Goal: Task Accomplishment & Management: Manage account settings

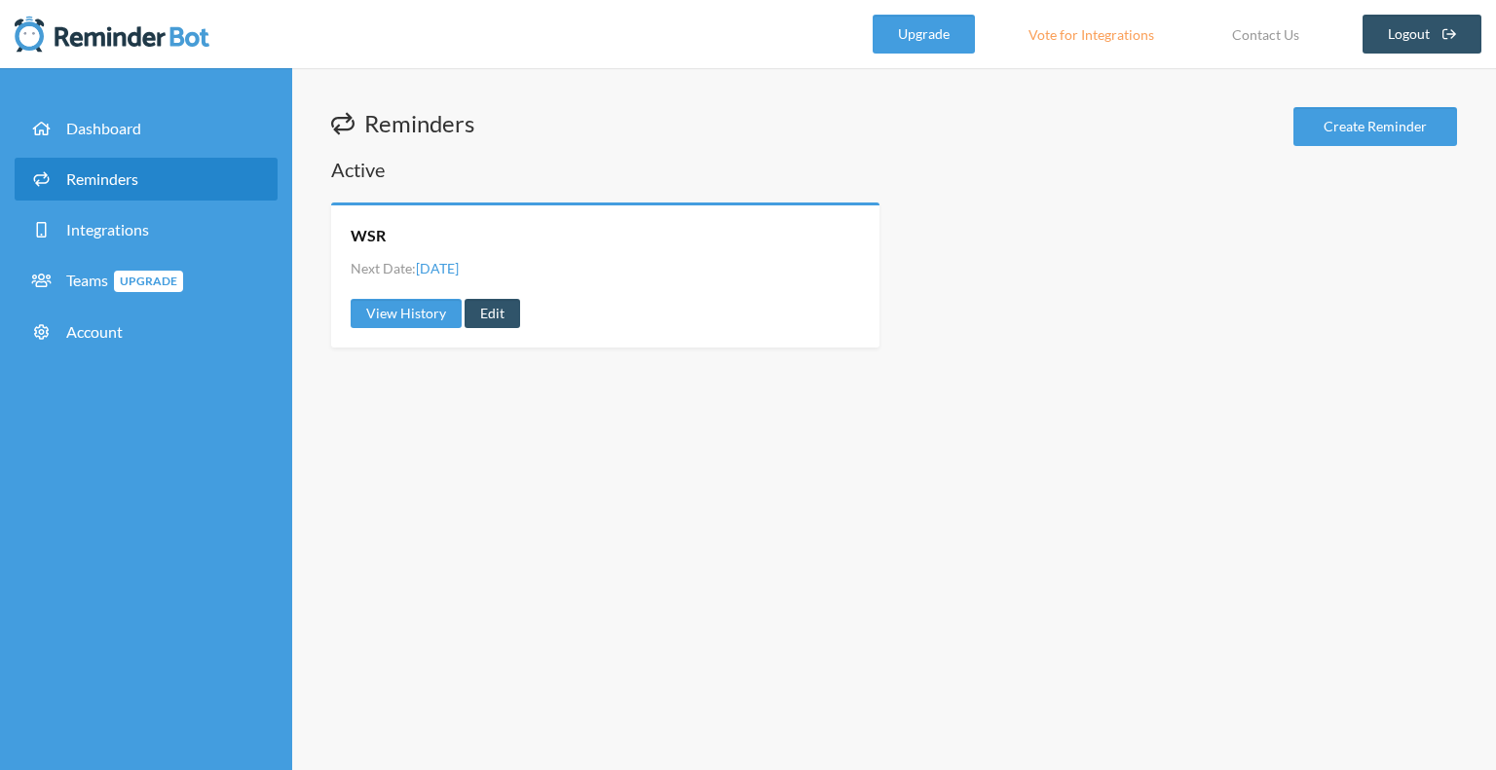
click at [645, 431] on div "Reminders Create Reminder Active WSR Next Date: [DATE] View History Edit" at bounding box center [894, 419] width 1204 height 702
click at [1364, 131] on link "Create Reminder" at bounding box center [1376, 126] width 164 height 39
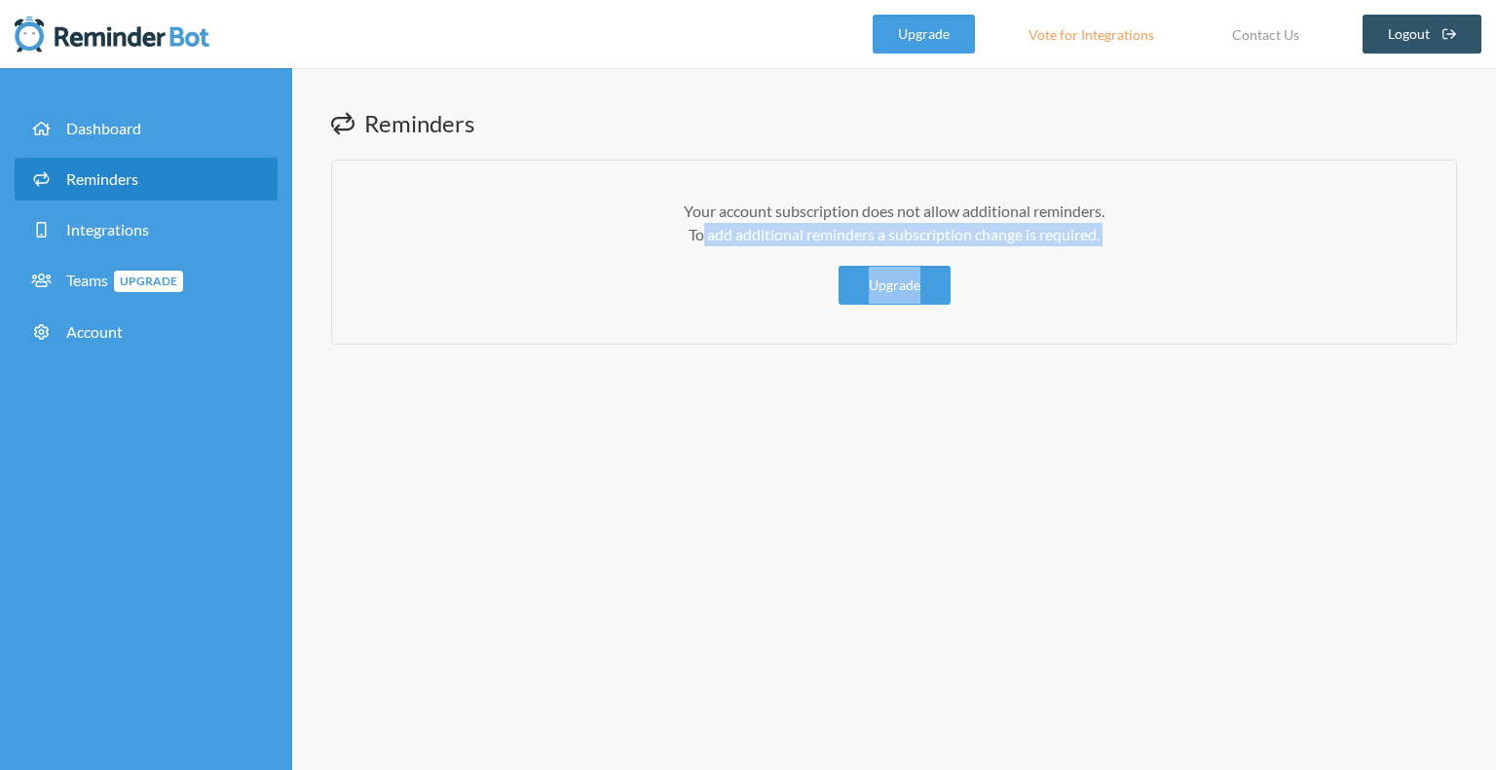
drag, startPoint x: 724, startPoint y: 237, endPoint x: 1135, endPoint y: 248, distance: 411.2
click at [1135, 248] on div "Your account subscription does not allow additional reminders. To add additiona…" at bounding box center [894, 252] width 1126 height 185
click at [1141, 255] on div "Your account subscription does not allow additional reminders. To add additiona…" at bounding box center [894, 252] width 1126 height 185
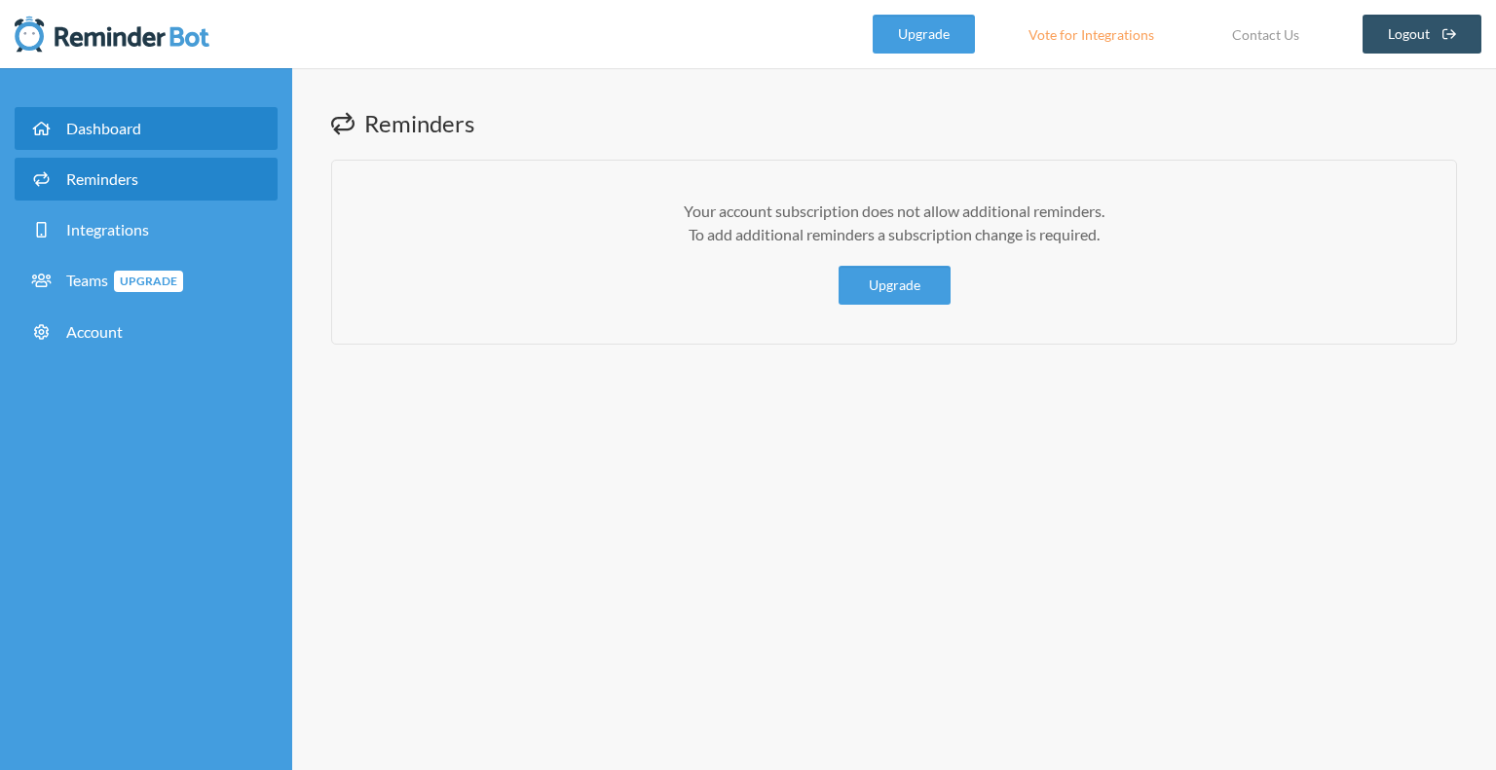
click at [137, 137] on span "Dashboard" at bounding box center [103, 128] width 75 height 19
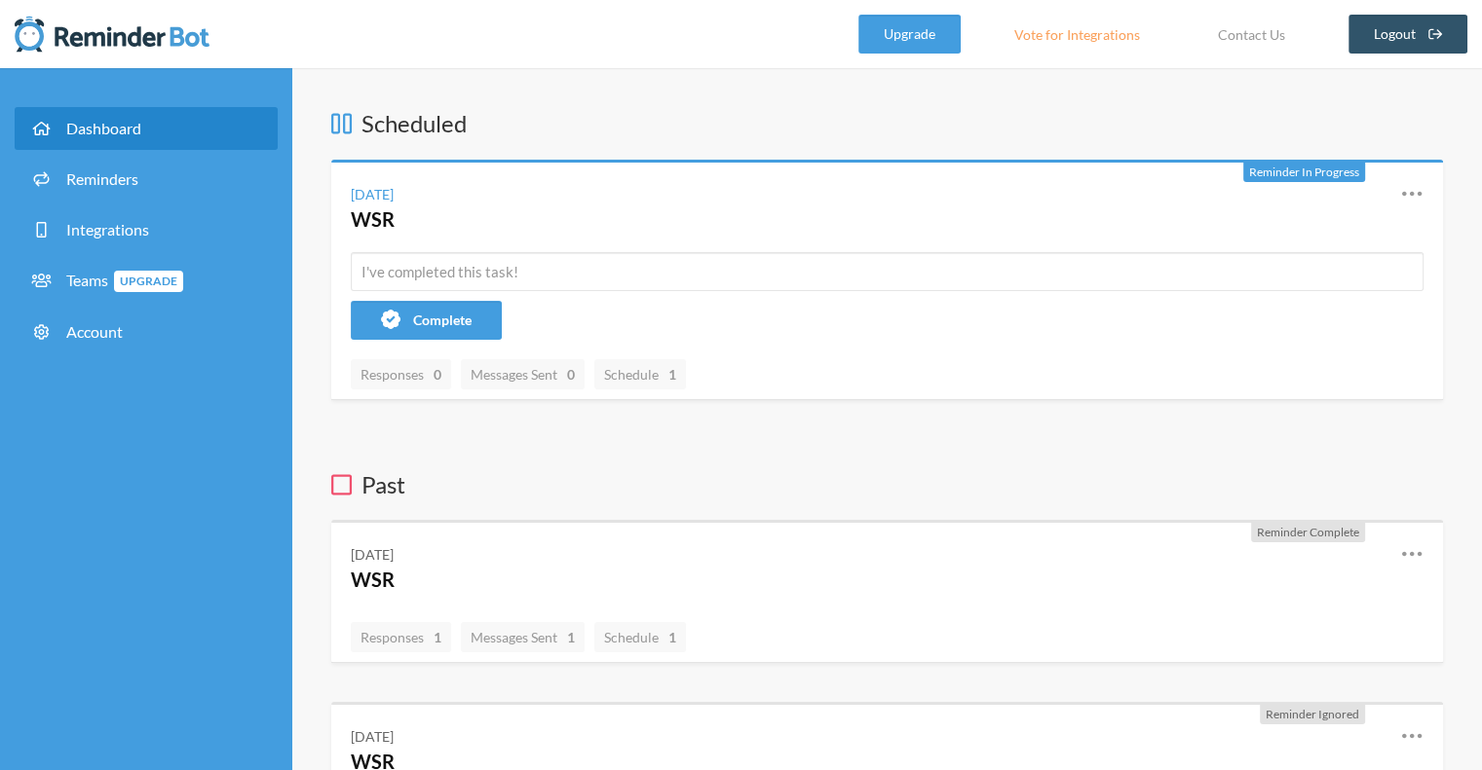
click at [140, 129] on span "Dashboard" at bounding box center [103, 128] width 75 height 19
click at [129, 168] on link "Reminders" at bounding box center [146, 179] width 263 height 43
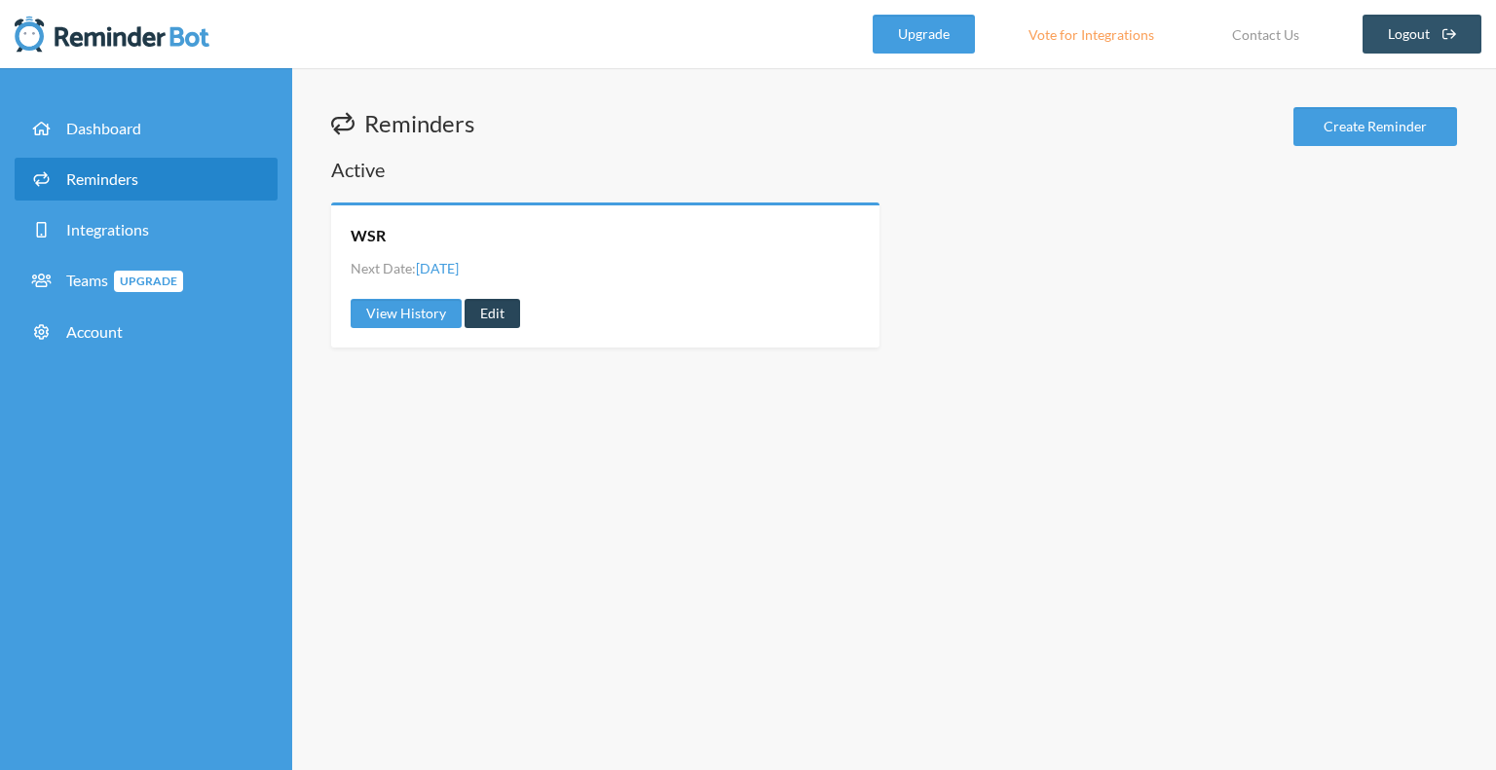
click at [499, 312] on link "Edit" at bounding box center [493, 313] width 56 height 29
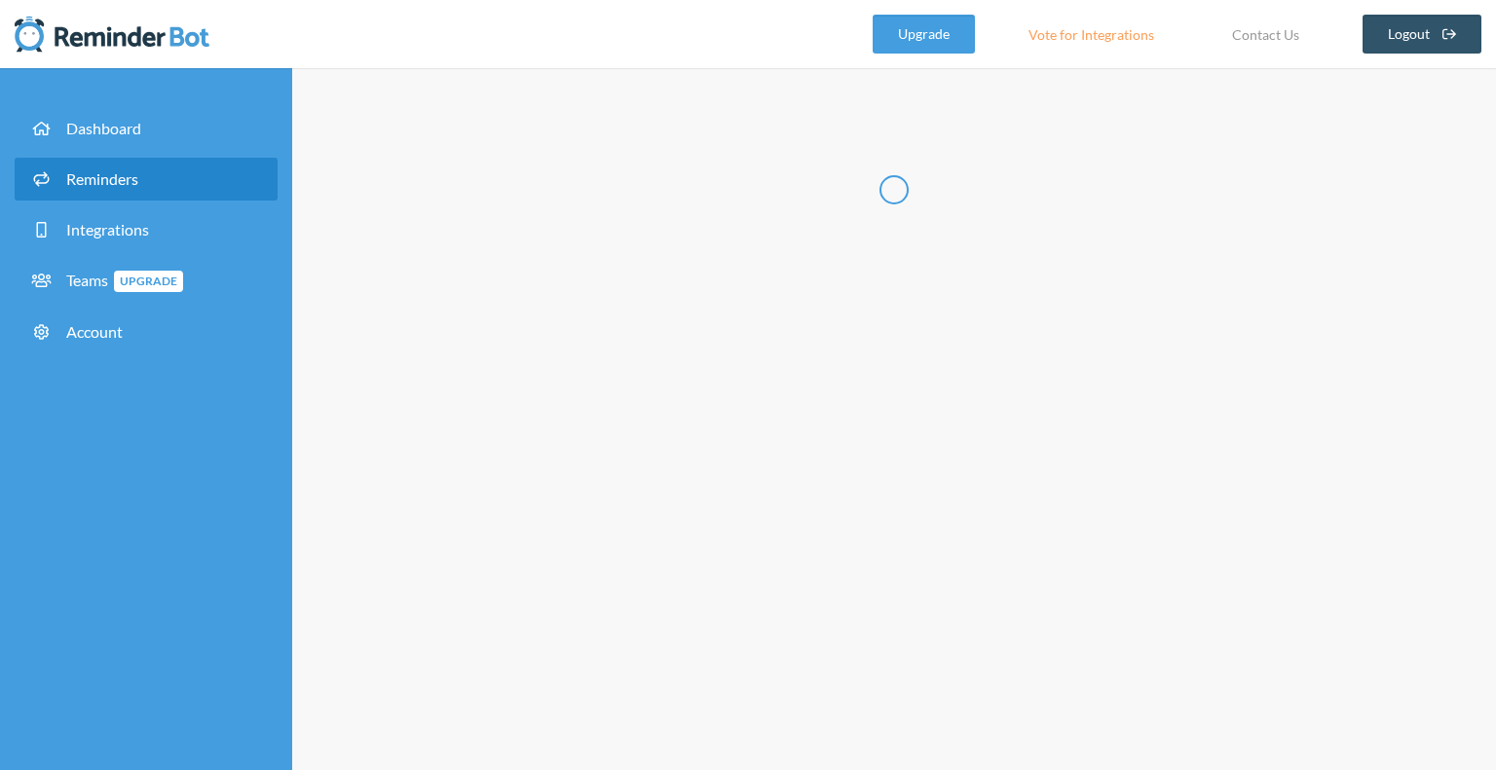
radio input "false"
radio input "true"
type input "WSR"
checkbox input "true"
select select "11:30:00"
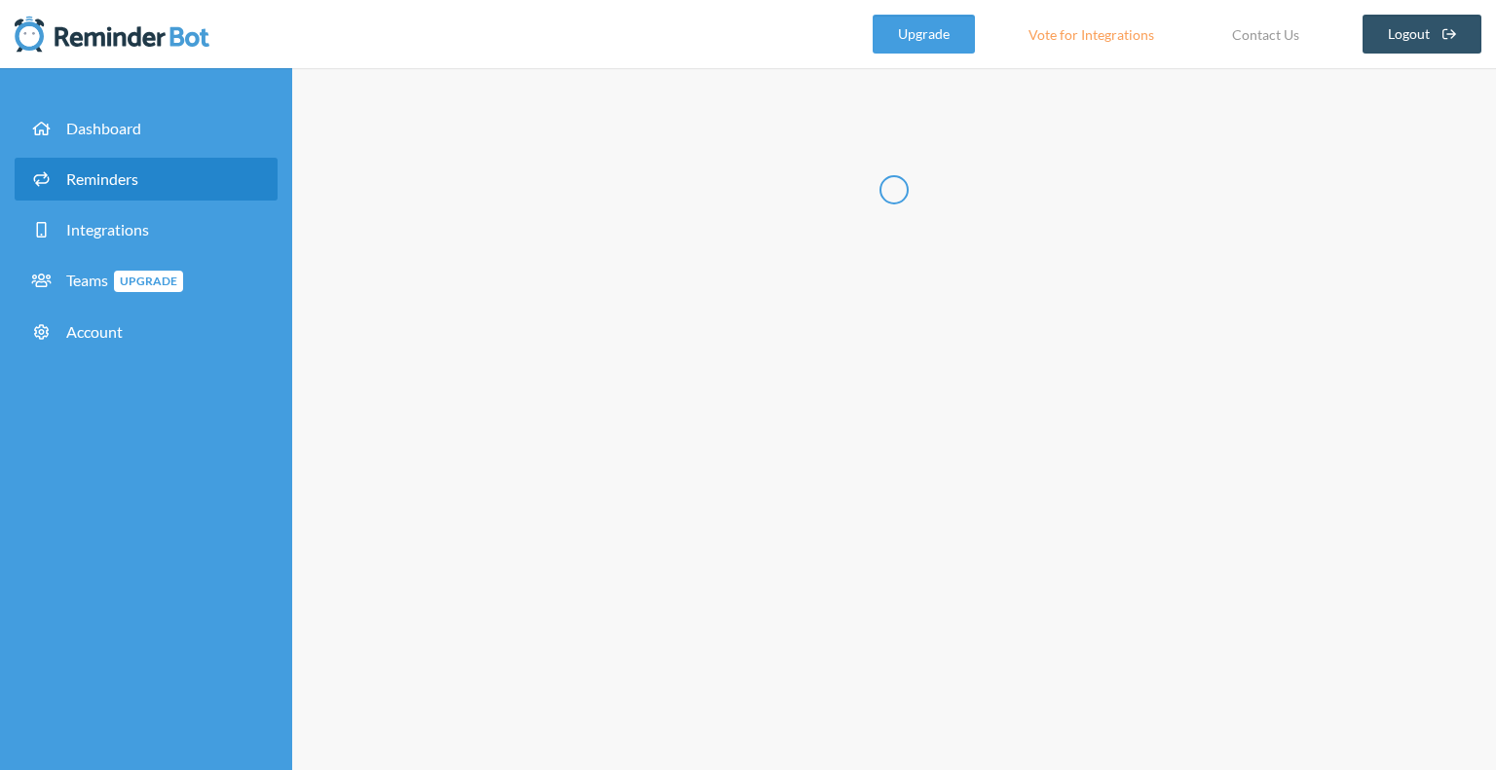
select select "12:30:00"
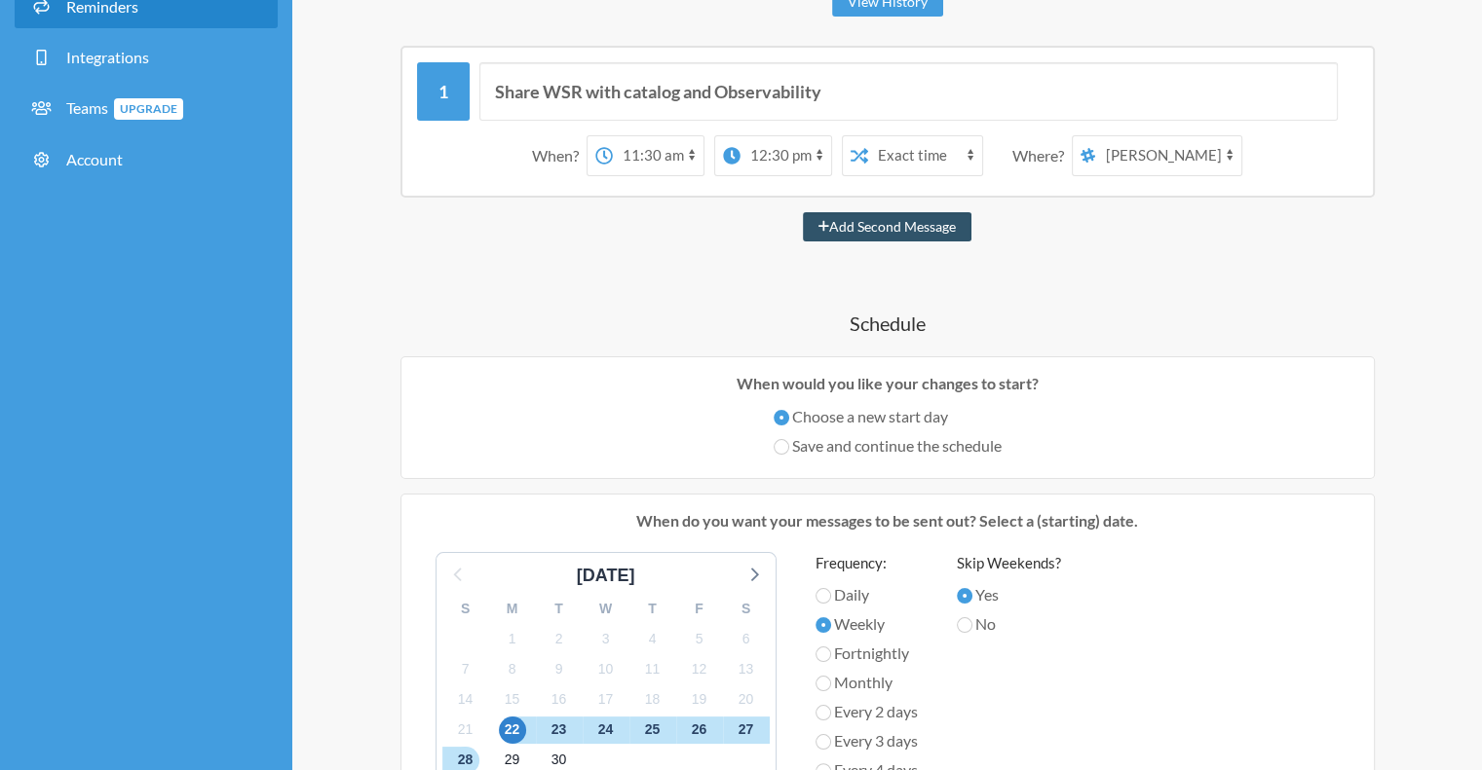
scroll to position [195, 0]
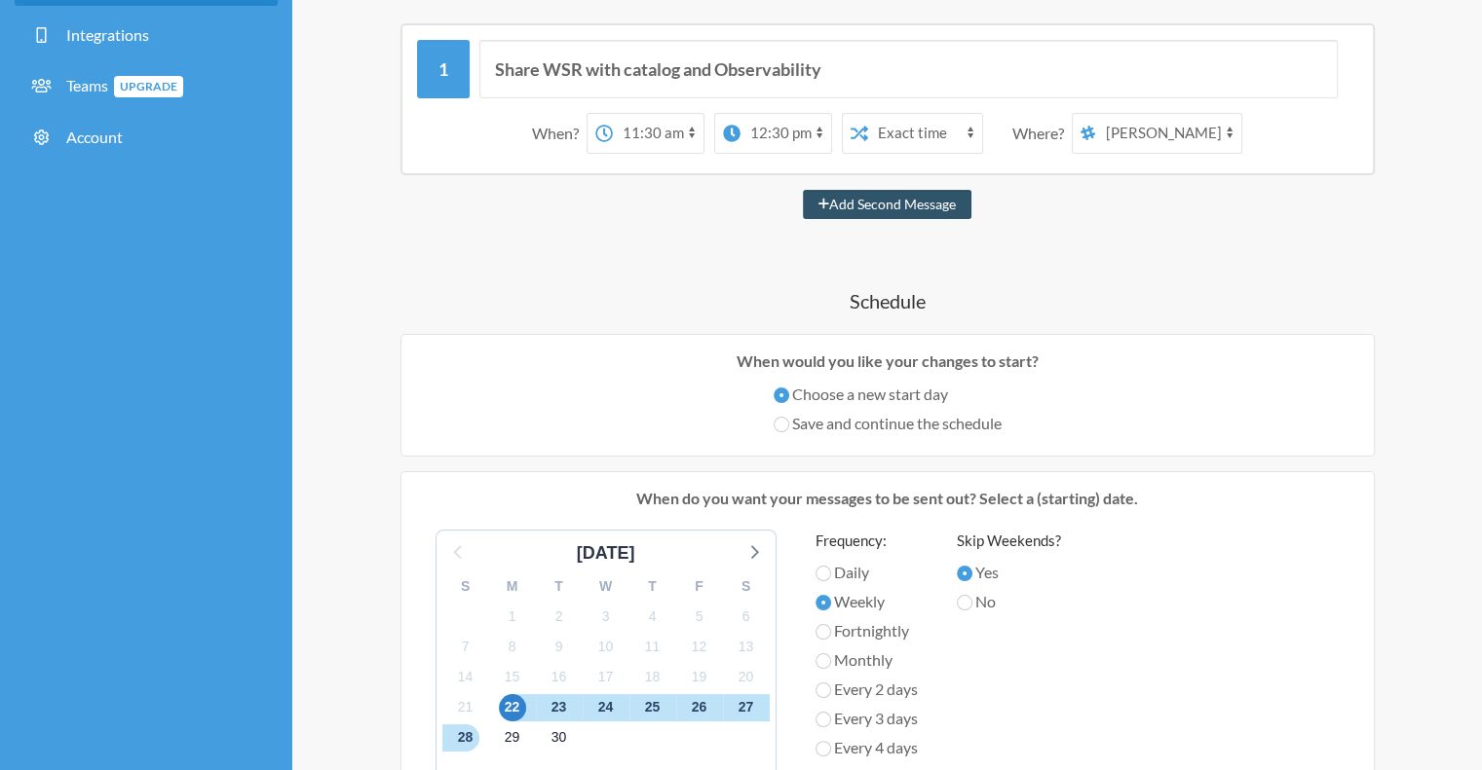
click at [845, 576] on label "Daily" at bounding box center [866, 572] width 102 height 23
click at [831, 576] on input "Daily" at bounding box center [823, 574] width 16 height 16
radio input "true"
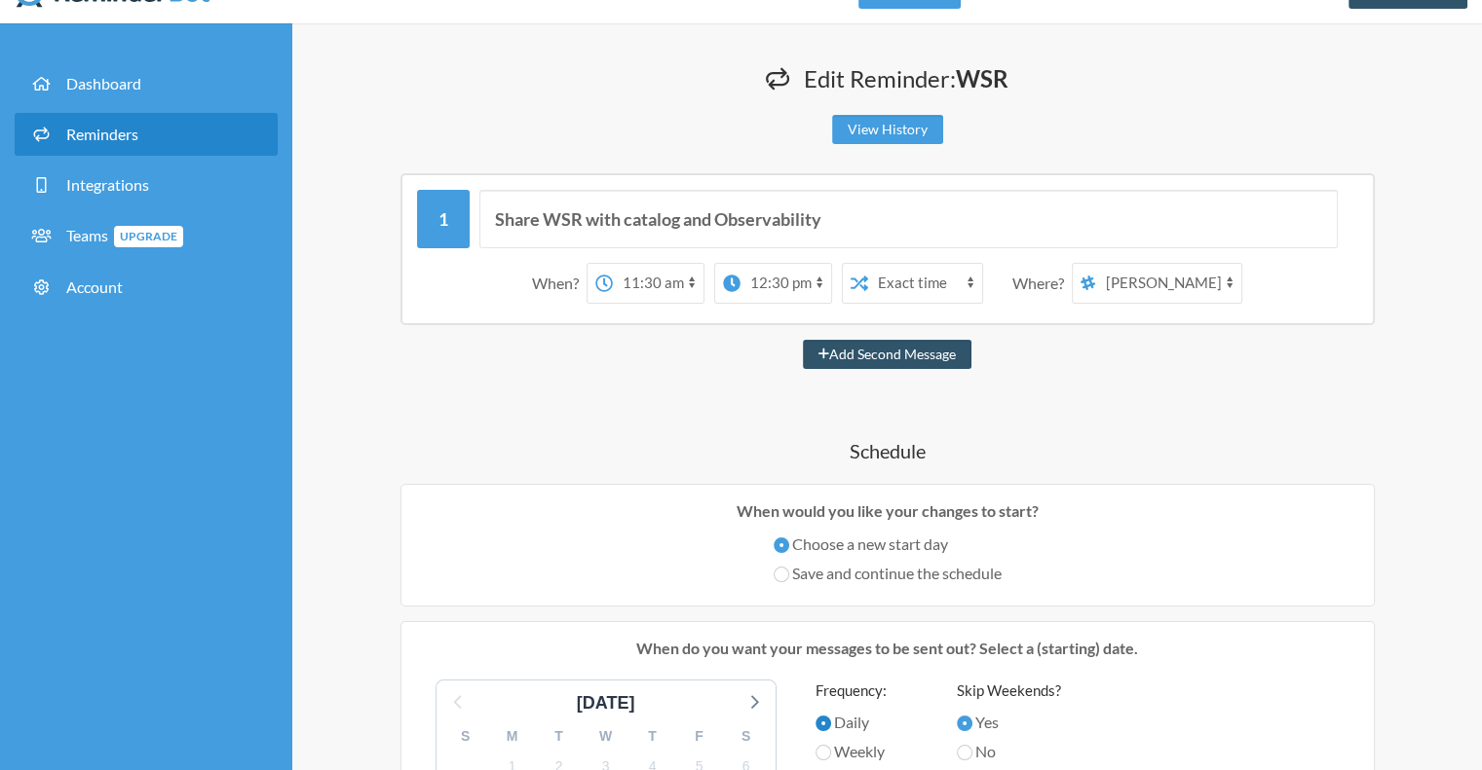
scroll to position [0, 0]
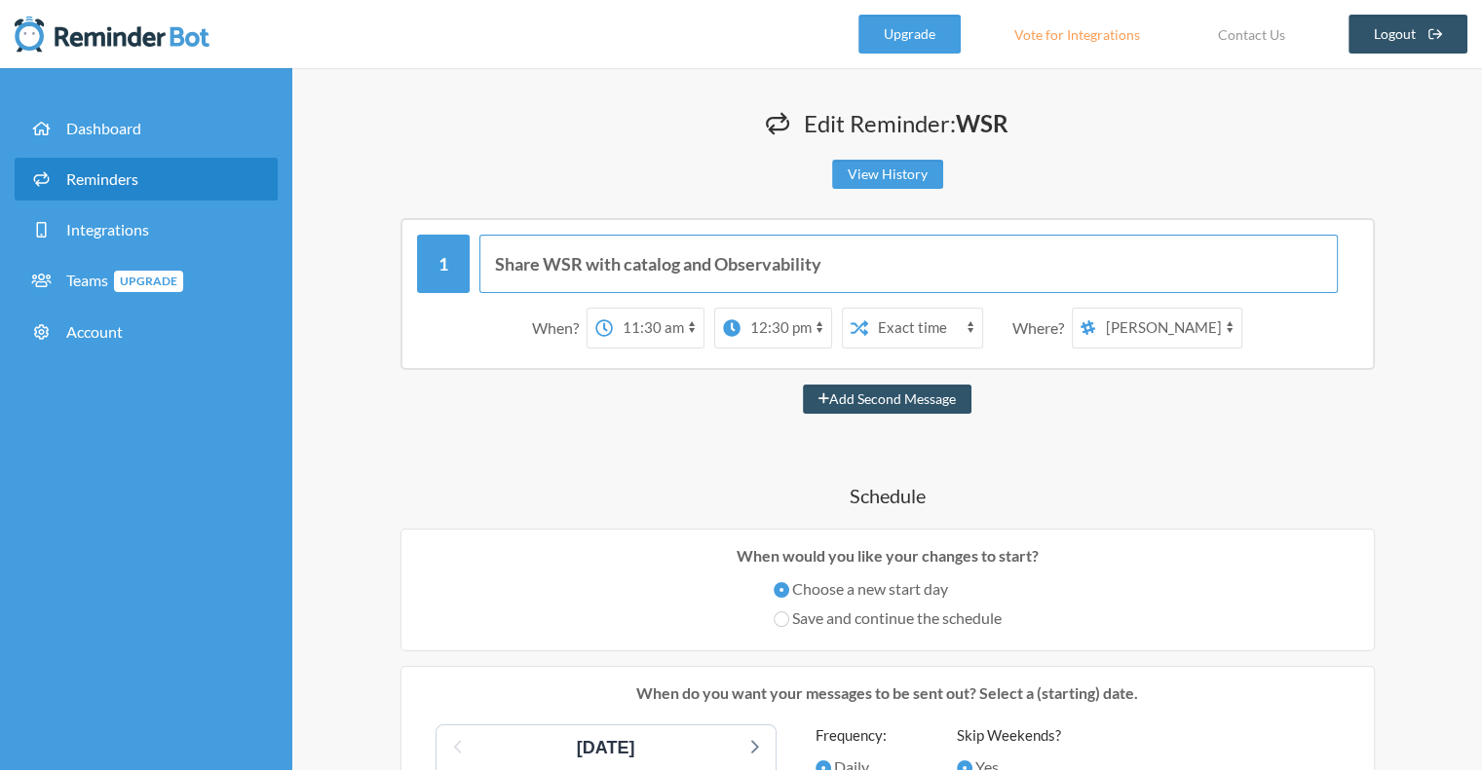
click at [949, 271] on input "Share WSR with catalog and Observability" at bounding box center [908, 264] width 858 height 58
click at [914, 273] on input "Share WSR with catalog and Observability" at bounding box center [908, 264] width 858 height 58
type input "Thu - Share WSR with catalog and Observability"
click at [803, 385] on button "Add Second Message" at bounding box center [887, 399] width 169 height 29
select select "12:30:00"
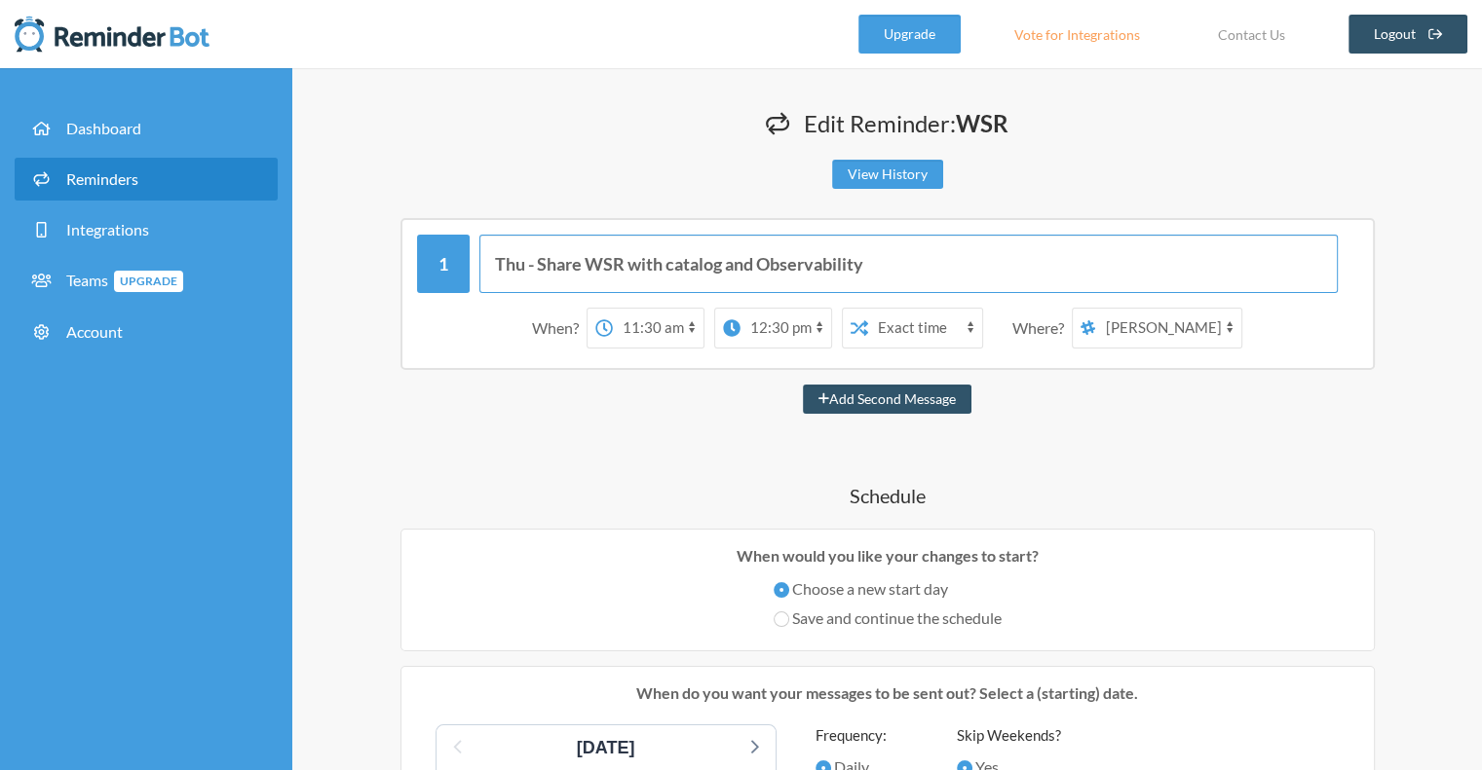
select select "13:30:00"
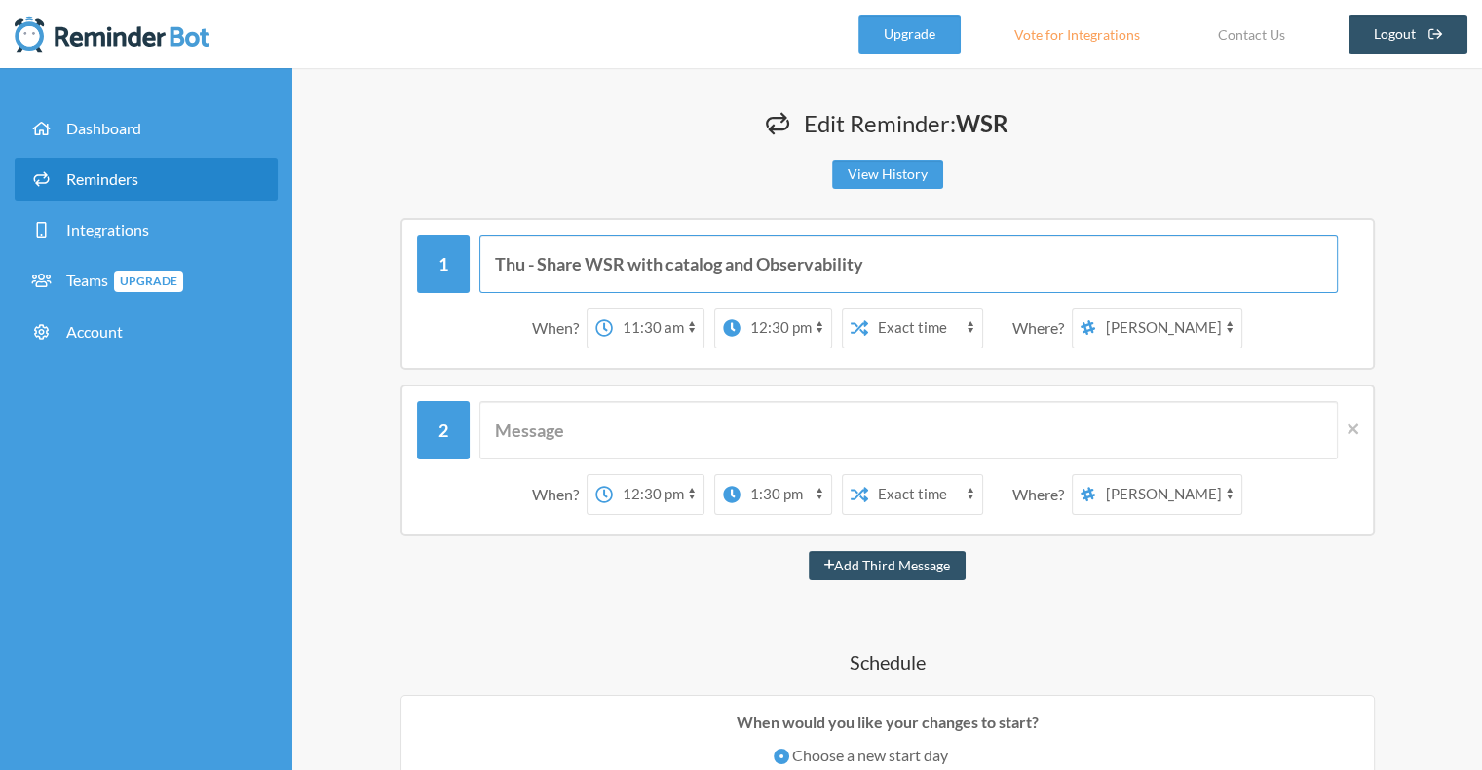
click at [808, 551] on button "Add Third Message" at bounding box center [887, 565] width 158 height 29
select select "13:30:00"
select select "14:30:00"
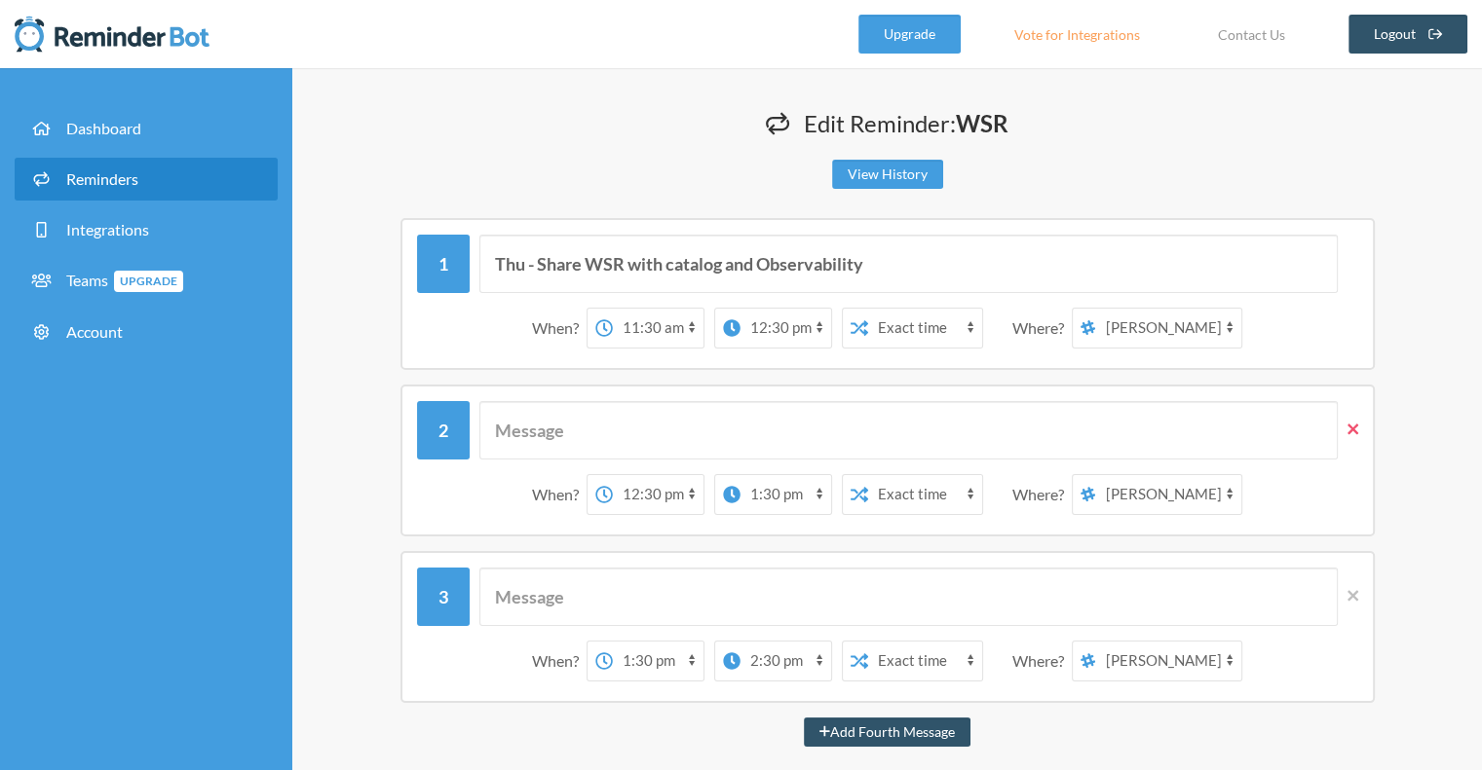
click at [1352, 431] on icon at bounding box center [1352, 430] width 11 height 18
select select "13:30:00"
select select "14:30:00"
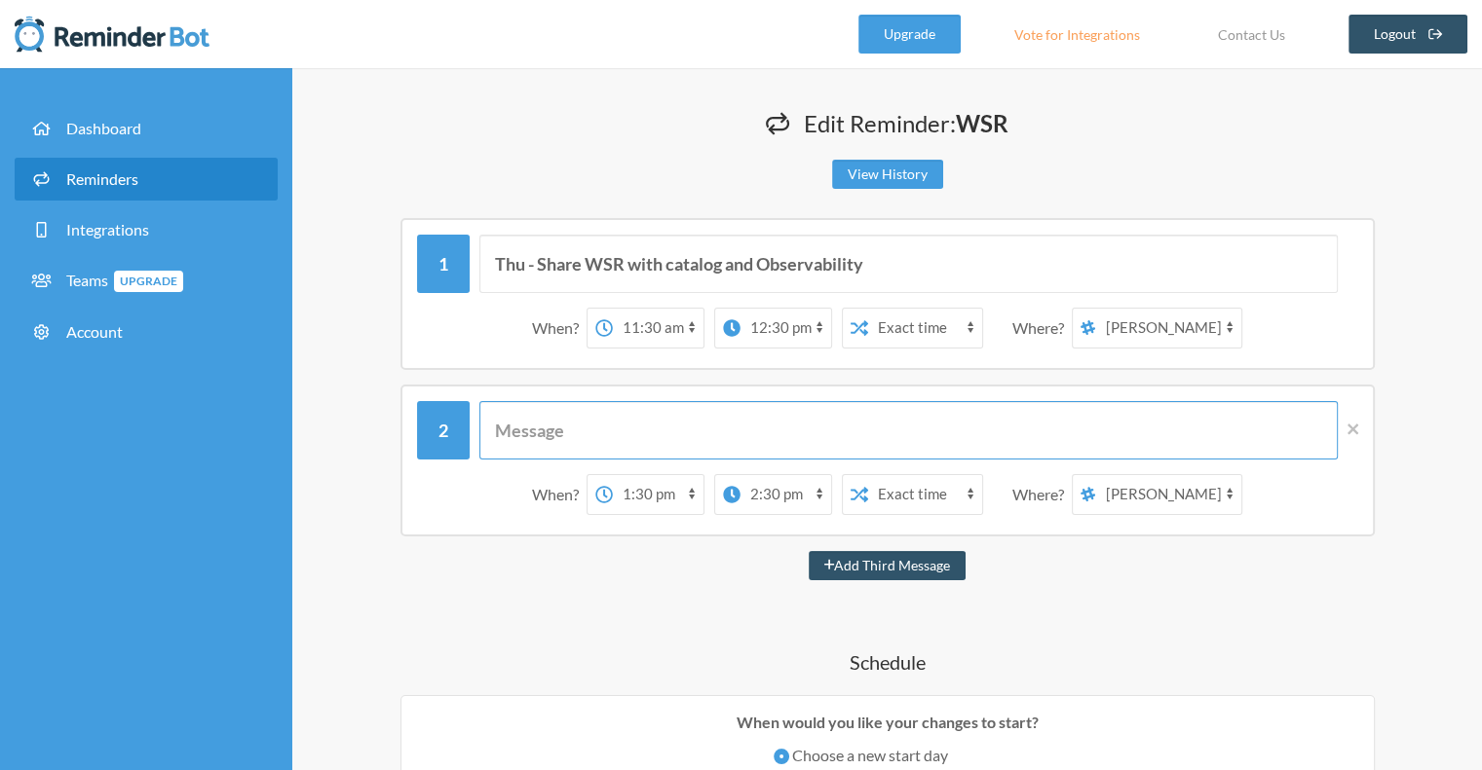
click at [584, 436] on input "text" at bounding box center [908, 430] width 858 height 58
paste input "[URL][DOMAIN_NAME]"
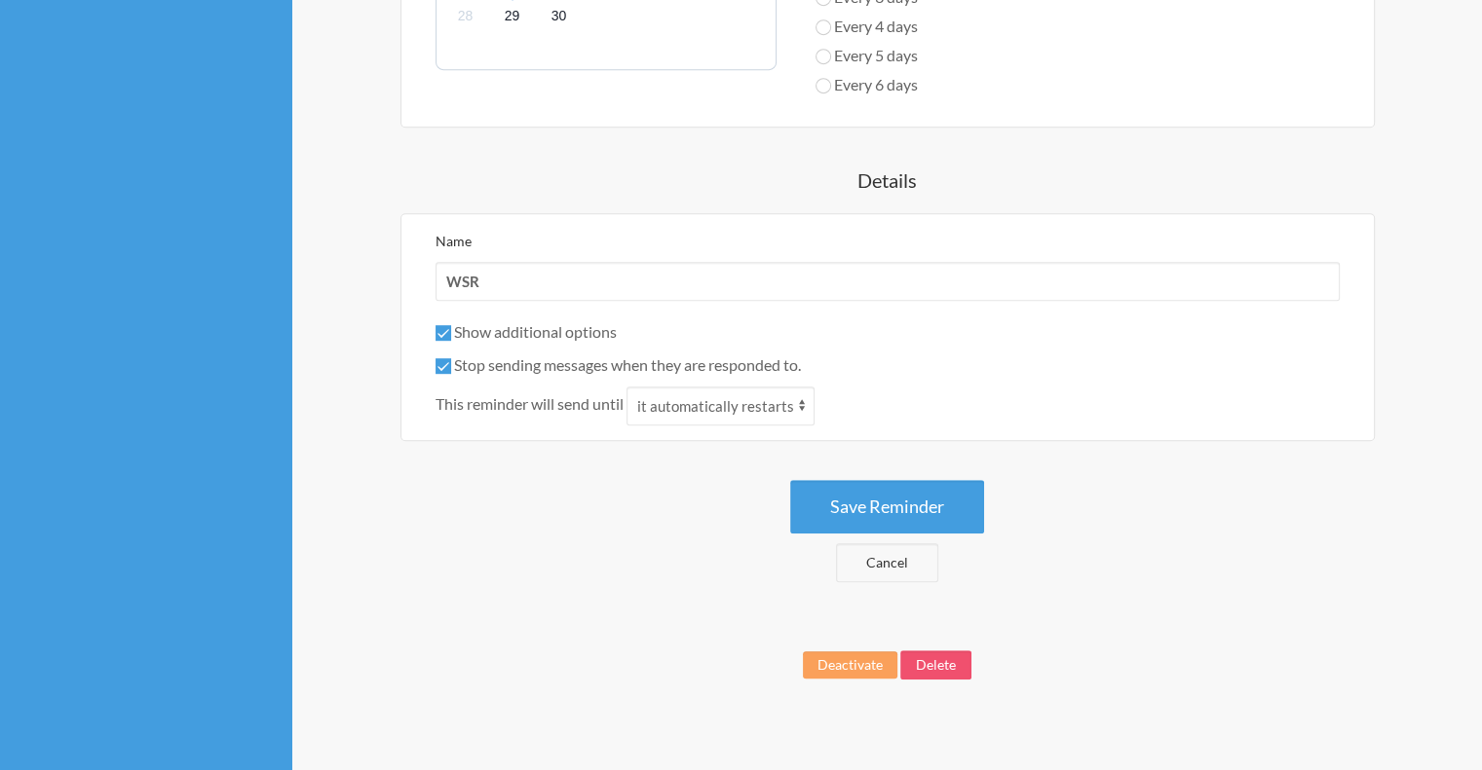
scroll to position [1095, 0]
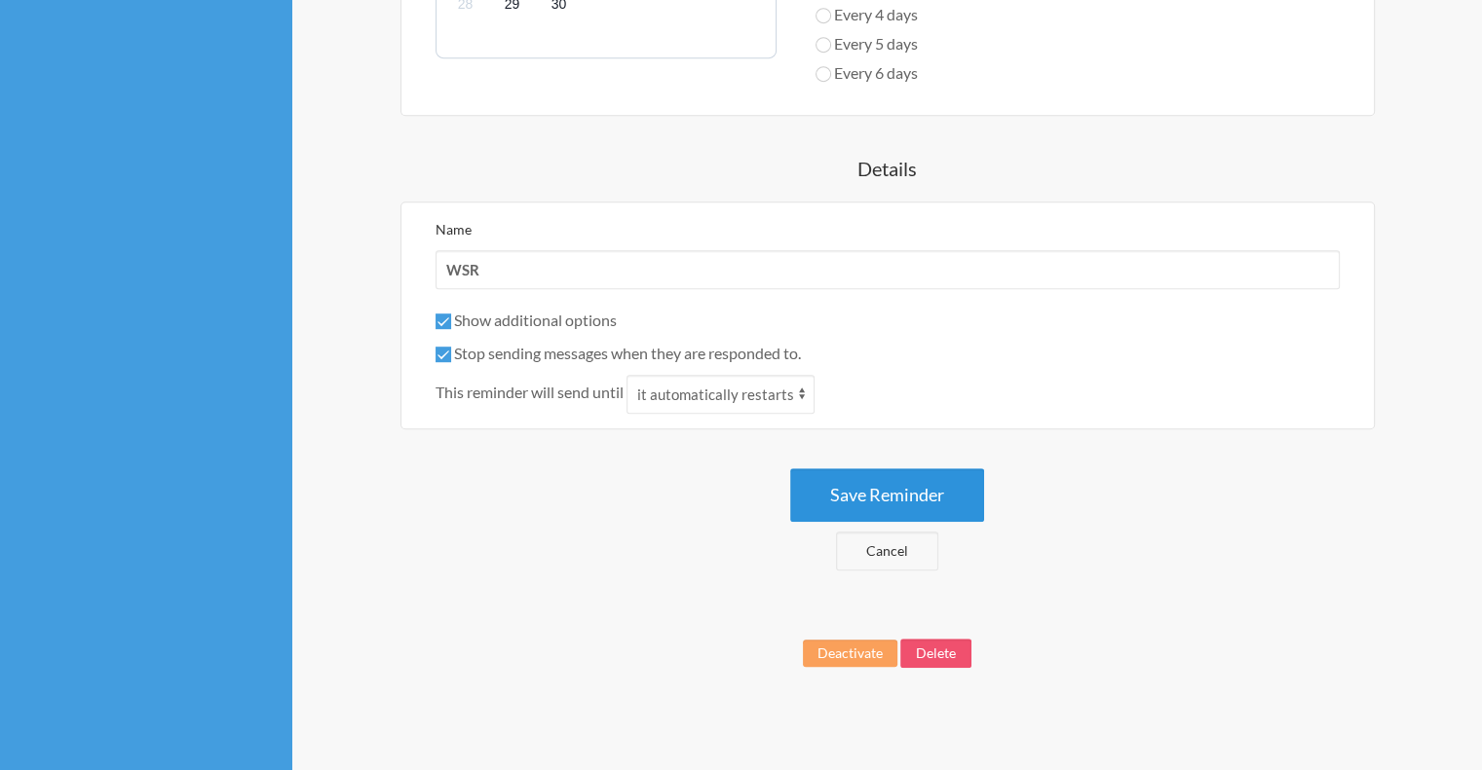
type input "Daily - [URL][DOMAIN_NAME]"
click at [940, 492] on button "Save Reminder" at bounding box center [887, 496] width 194 height 54
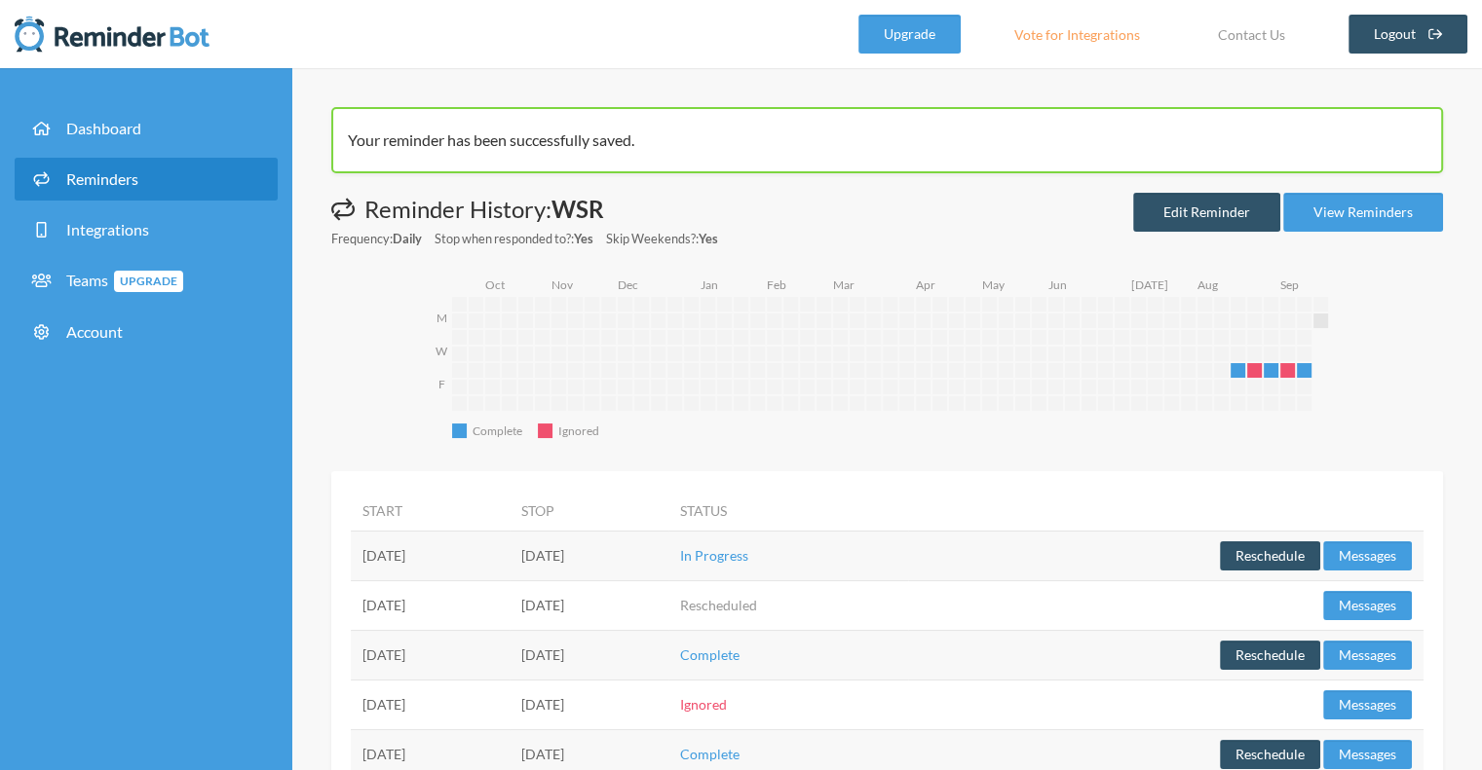
click at [101, 181] on span "Reminders" at bounding box center [102, 178] width 72 height 19
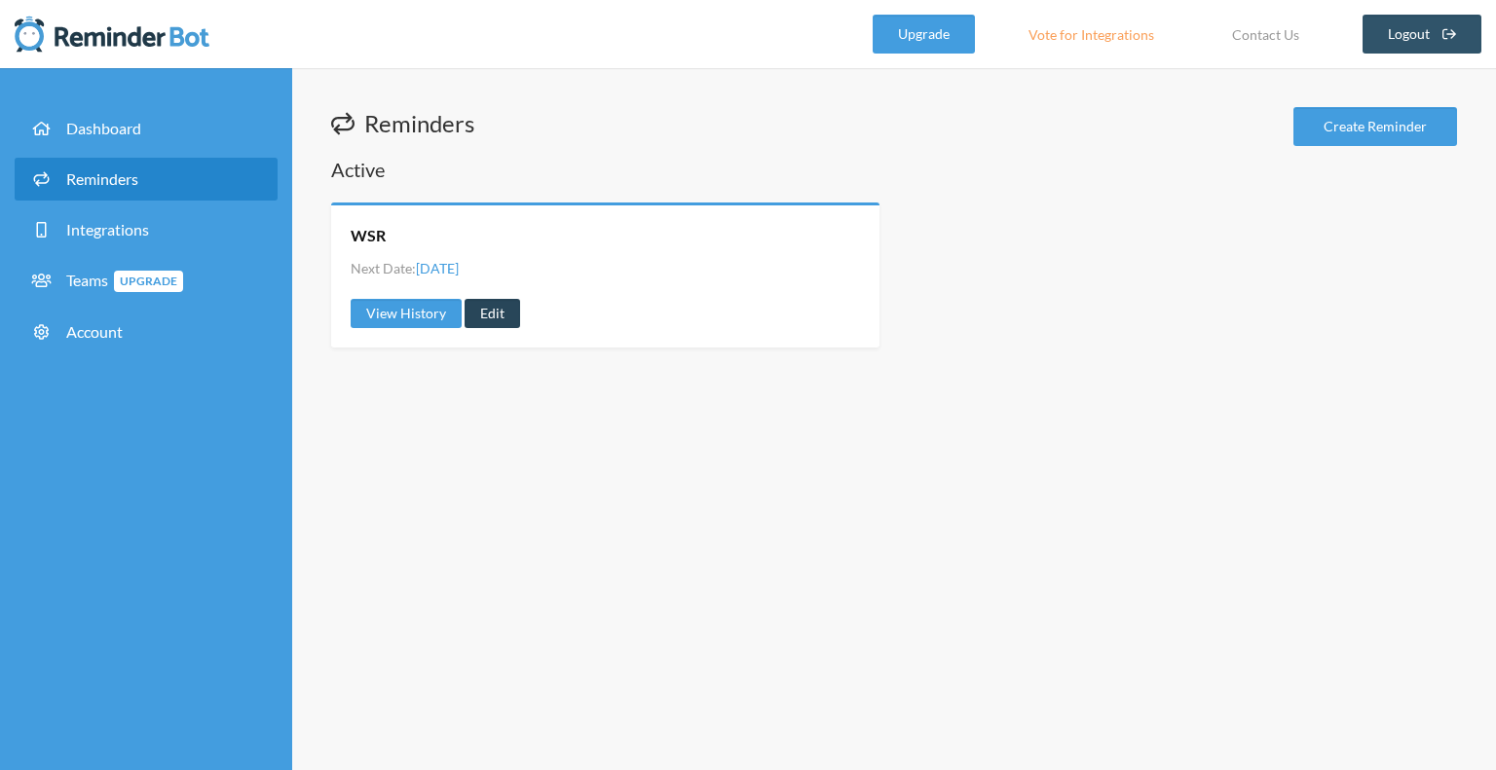
click at [508, 315] on link "Edit" at bounding box center [493, 313] width 56 height 29
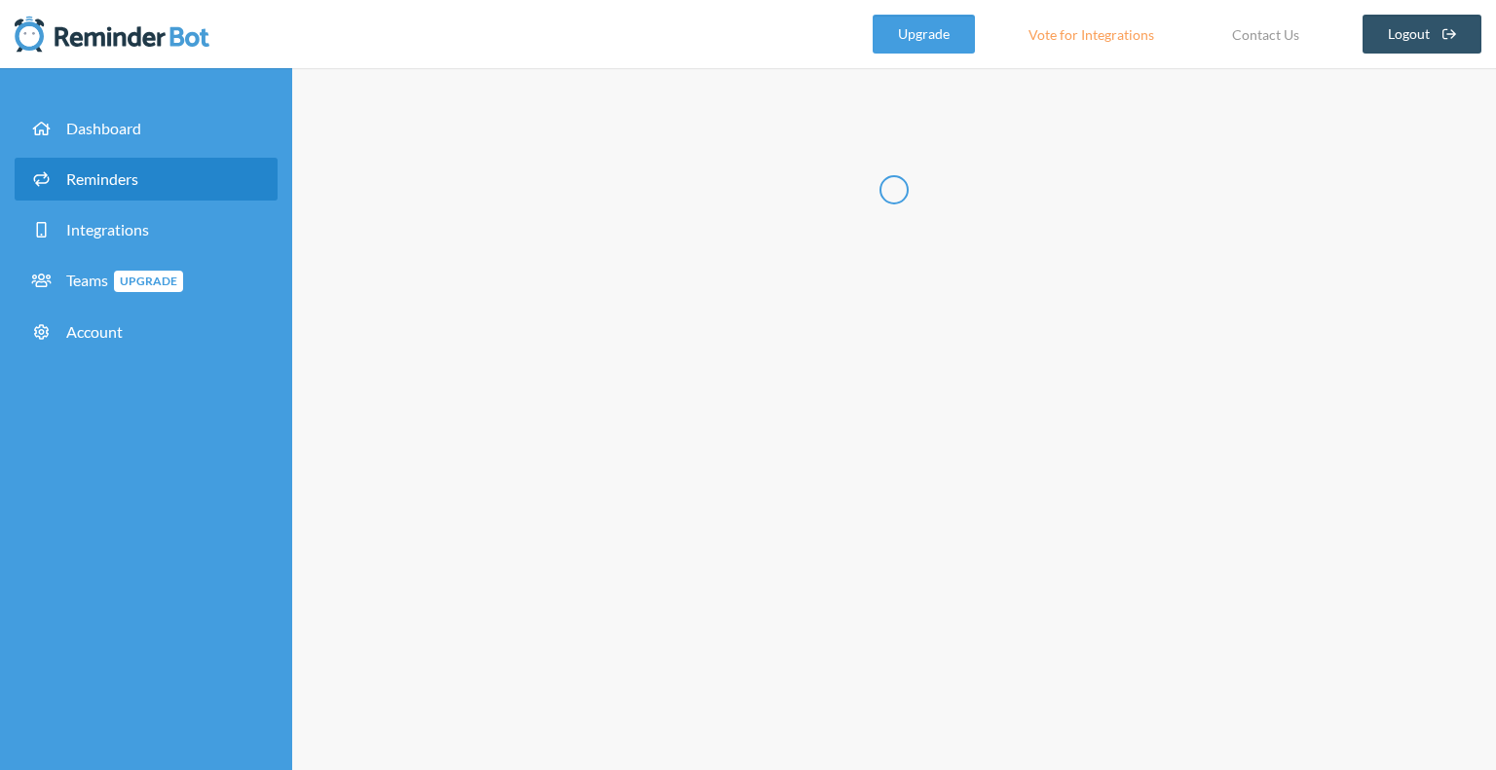
type input "WSR"
checkbox input "true"
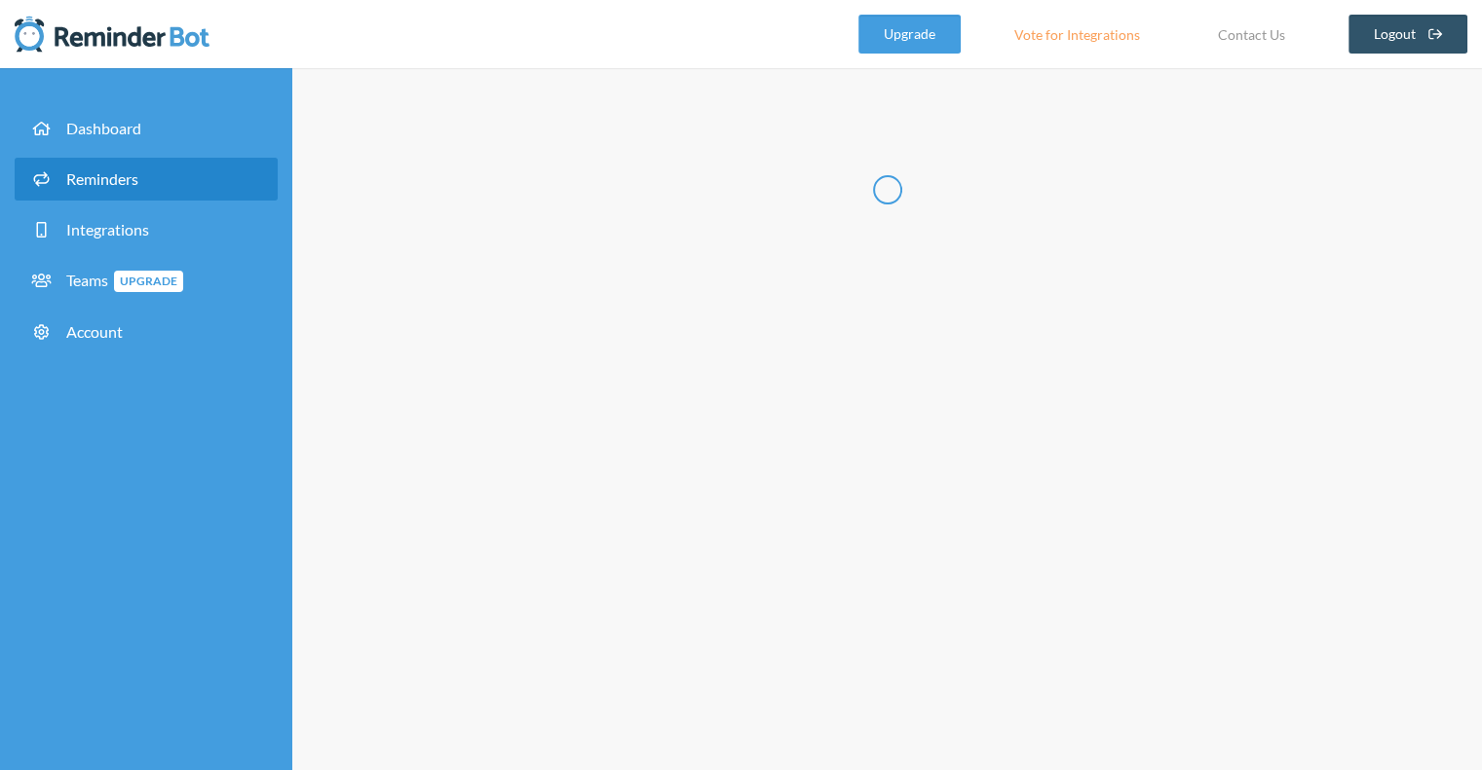
select select "11:30:00"
select select "12:30:00"
select select "13:30:00"
select select "14:30:00"
